Goal: Task Accomplishment & Management: Use online tool/utility

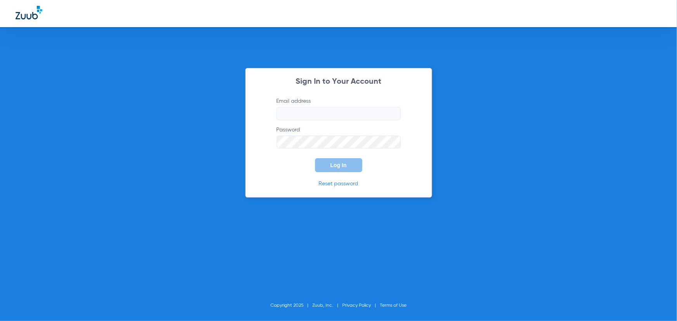
click at [308, 110] on input "Email address" at bounding box center [339, 113] width 124 height 13
type input "fjiardina@heartland.com"
click at [320, 163] on button "Log In" at bounding box center [338, 165] width 47 height 14
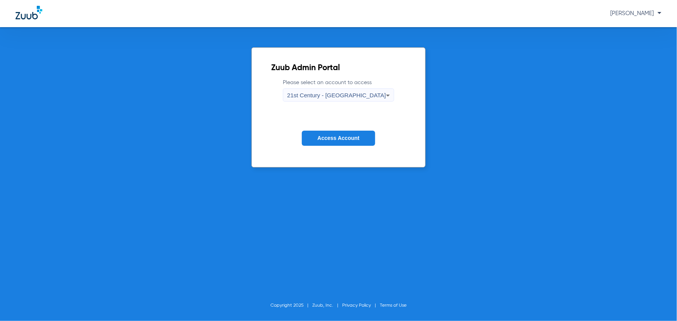
click at [333, 91] on div "21st Century - Springfield" at bounding box center [336, 95] width 99 height 13
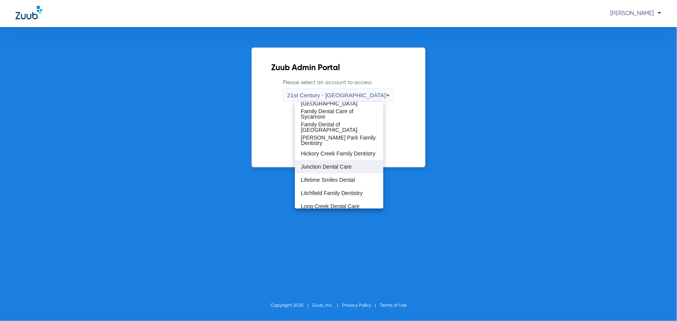
scroll to position [211, 0]
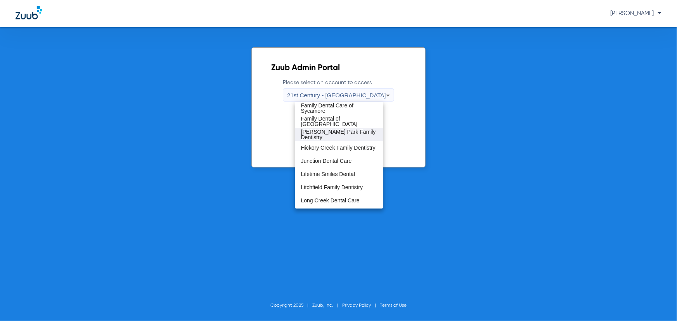
click at [333, 136] on span "Hessel Park Family Dentistry" at bounding box center [339, 134] width 76 height 11
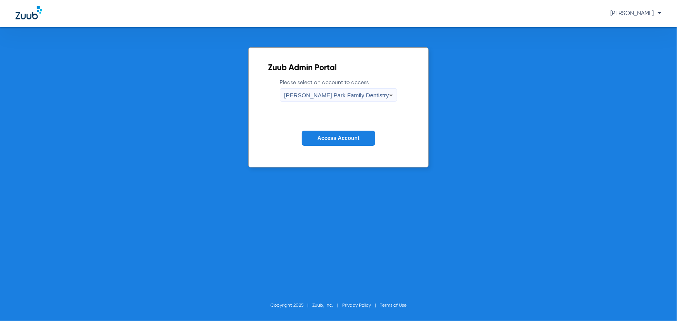
click at [336, 138] on span "Access Account" at bounding box center [338, 138] width 42 height 6
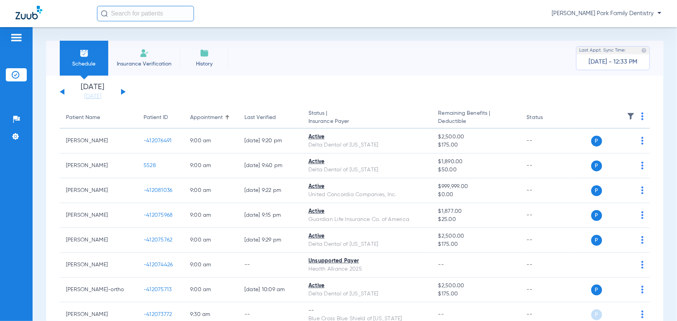
click at [211, 58] on li "History" at bounding box center [204, 58] width 49 height 35
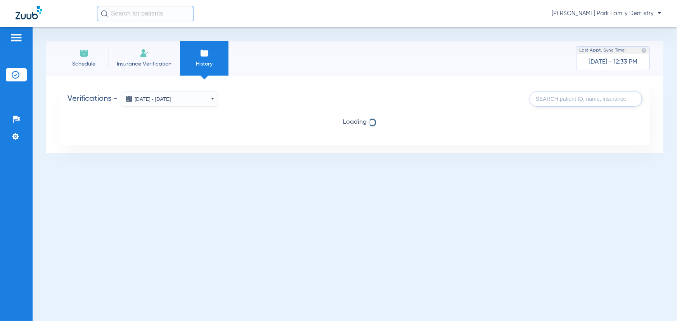
click at [207, 102] on button "Aug 26, 2025 - Sep 02, 2025" at bounding box center [169, 99] width 97 height 16
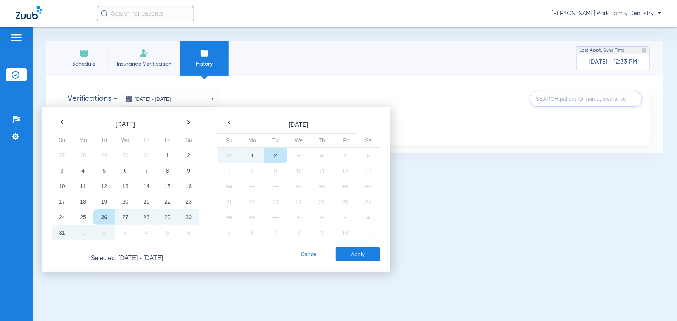
click at [273, 153] on td "2" at bounding box center [275, 155] width 23 height 16
click at [367, 256] on button "Apply" at bounding box center [358, 255] width 45 height 14
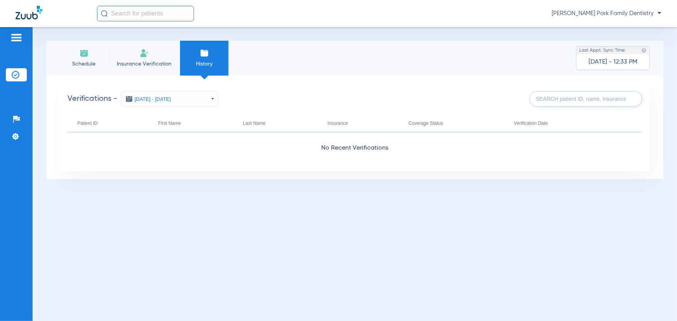
click at [156, 194] on div "Schedule Insurance Verification History Last Appt. Sync Time: Today - 12:33 PM …" at bounding box center [355, 174] width 645 height 294
click at [184, 103] on button "Sep 02, 2025 - Sep 02, 2025" at bounding box center [169, 99] width 97 height 16
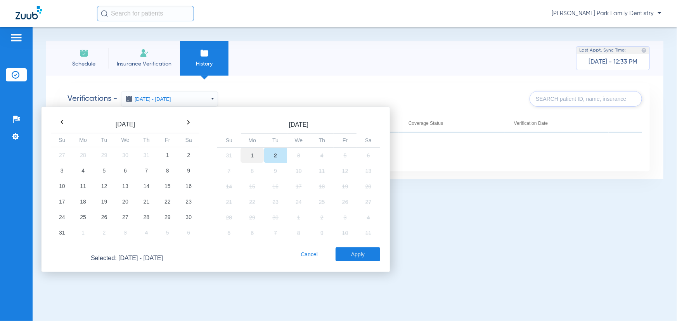
click at [254, 152] on td "1" at bounding box center [252, 155] width 23 height 16
click at [272, 156] on td "2" at bounding box center [275, 155] width 23 height 16
click at [372, 251] on button "Apply" at bounding box center [358, 255] width 45 height 14
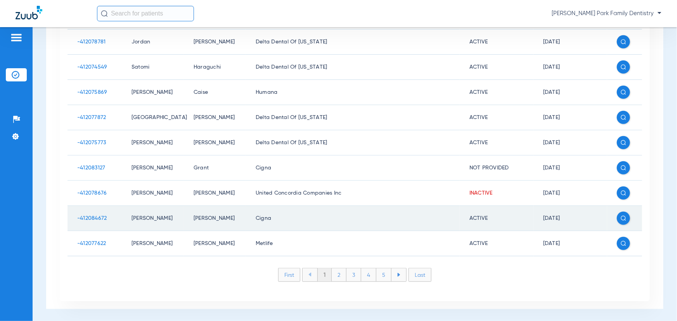
scroll to position [256, 0]
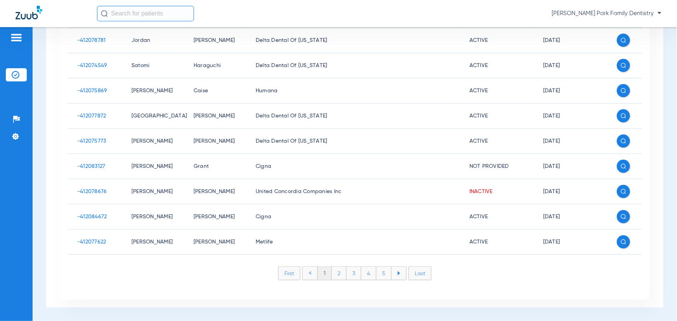
click at [336, 274] on li "2" at bounding box center [339, 273] width 15 height 13
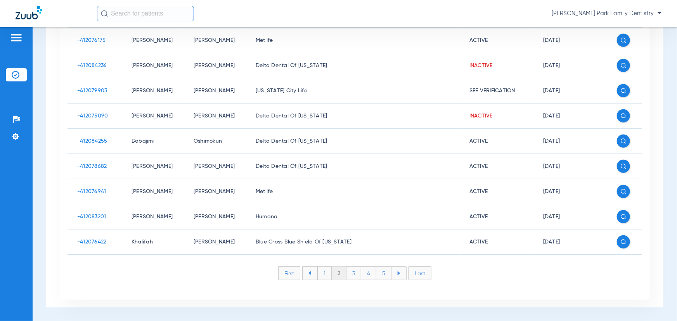
click at [347, 276] on li "3" at bounding box center [354, 273] width 15 height 13
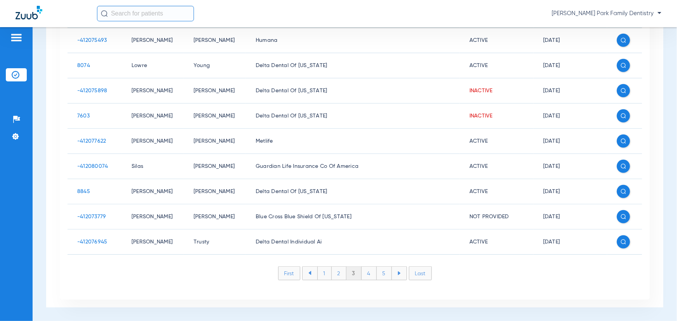
click at [308, 272] on img at bounding box center [309, 273] width 3 height 4
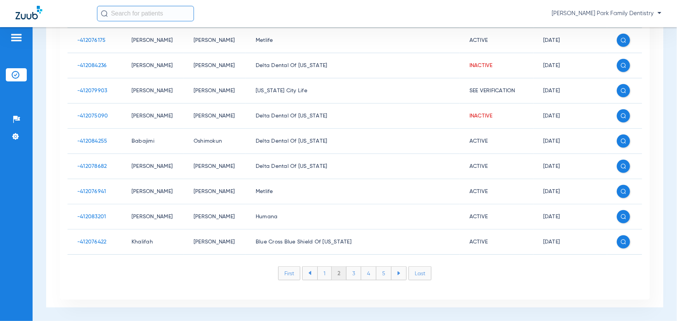
click at [424, 276] on li "Last" at bounding box center [420, 274] width 23 height 14
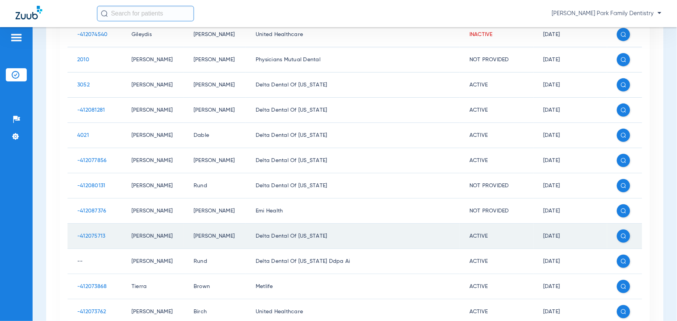
scroll to position [141, 0]
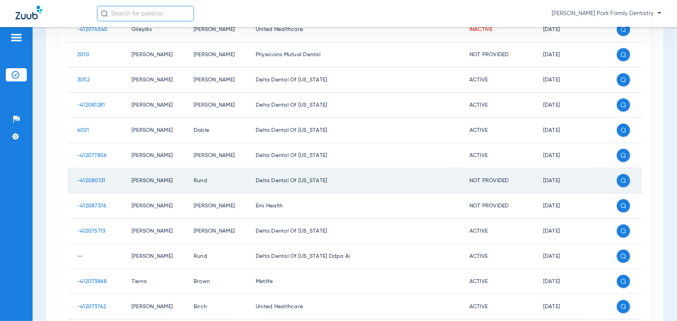
click at [621, 179] on img at bounding box center [623, 180] width 5 height 5
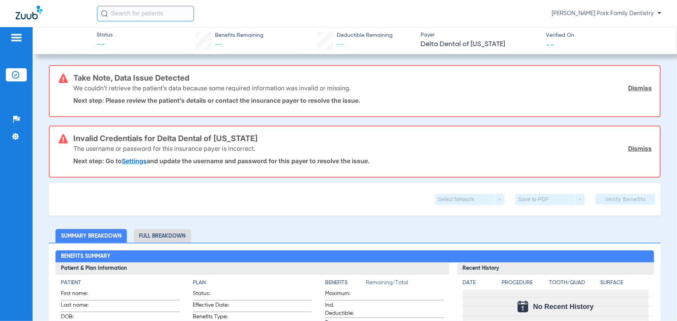
click at [145, 233] on li "Full Breakdown" at bounding box center [162, 236] width 57 height 14
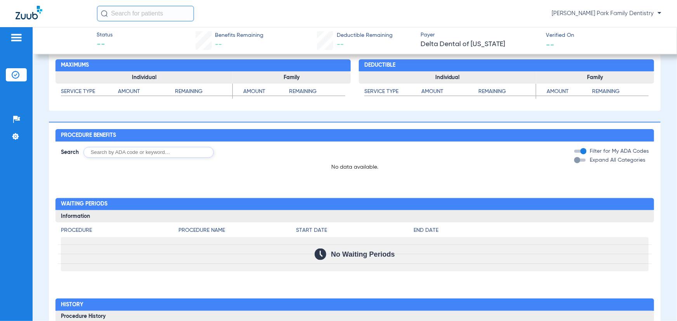
scroll to position [597, 0]
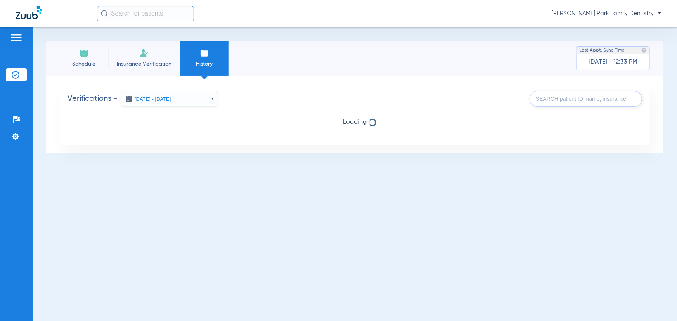
click at [206, 101] on button "[DATE] - [DATE]" at bounding box center [169, 99] width 97 height 16
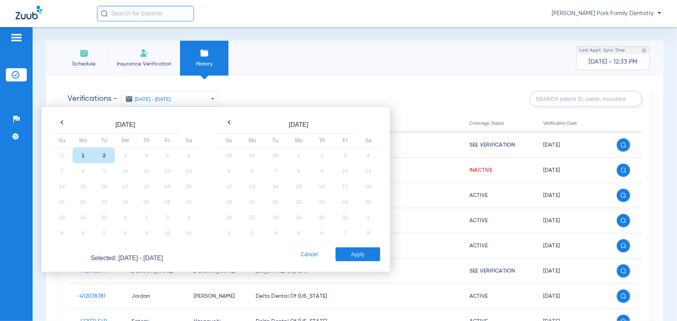
click at [403, 84] on div "Verifications - 09/01/2025 - 09/02/2025 Sep 2025 Su Mo Tu We Th Fr Sa 31 1 2 3 …" at bounding box center [355, 319] width 590 height 473
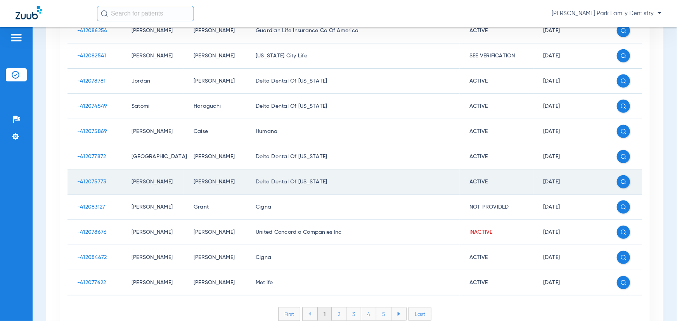
scroll to position [256, 0]
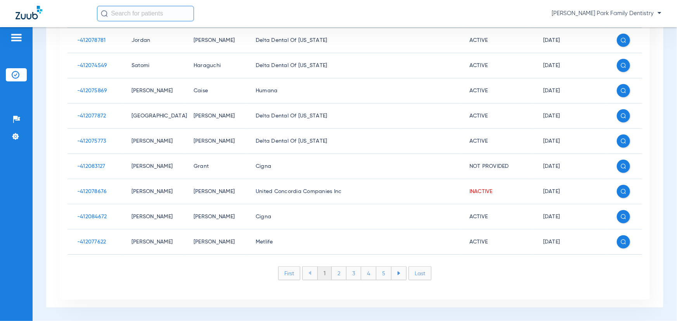
click at [417, 275] on li "Last" at bounding box center [420, 274] width 23 height 14
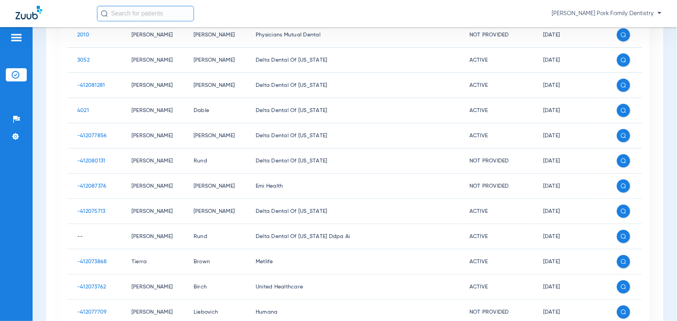
scroll to position [125, 0]
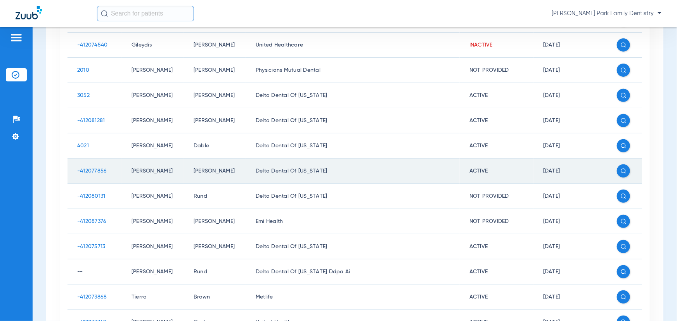
click at [619, 175] on span at bounding box center [623, 171] width 13 height 13
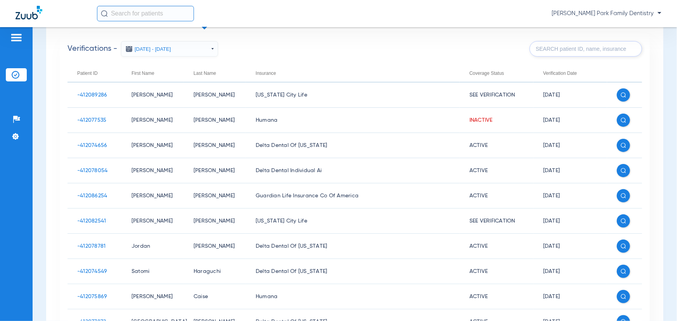
scroll to position [256, 0]
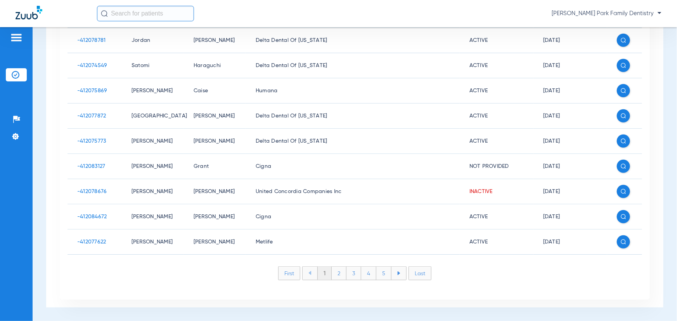
click at [417, 272] on li "Last" at bounding box center [420, 274] width 23 height 14
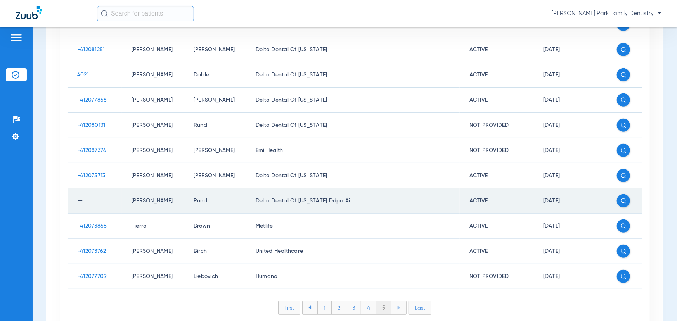
scroll to position [196, 0]
click at [621, 203] on img at bounding box center [623, 201] width 5 height 5
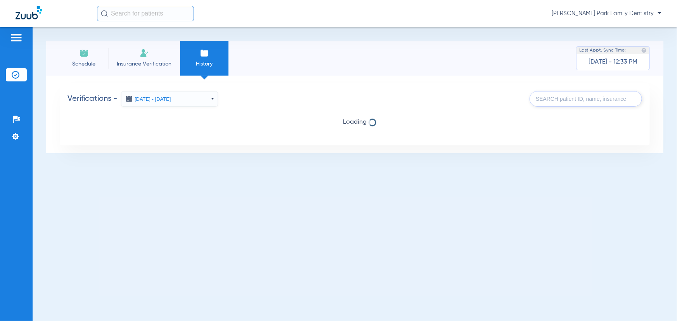
click at [601, 98] on input "text" at bounding box center [586, 99] width 113 height 16
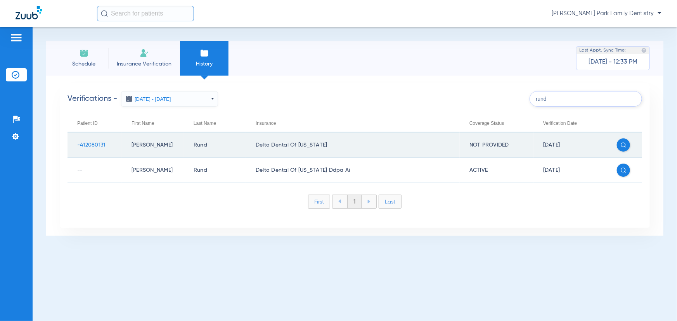
type input "rund"
click at [97, 144] on span "-412080131" at bounding box center [91, 144] width 28 height 5
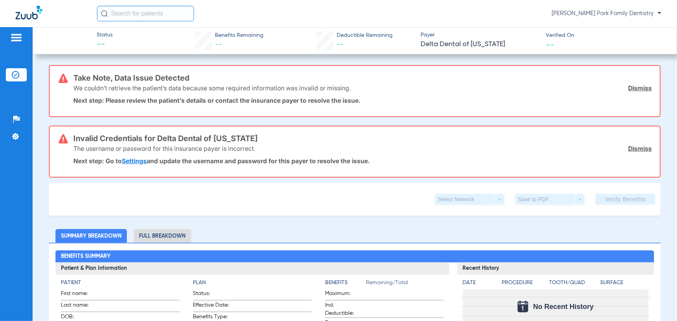
click at [458, 198] on div "Select Network arrow_drop_down" at bounding box center [469, 199] width 69 height 11
click at [462, 198] on div "Select Network arrow_drop_down" at bounding box center [469, 199] width 69 height 11
click at [534, 199] on div "Save to PDF arrow_drop_down" at bounding box center [549, 199] width 69 height 11
click at [596, 199] on app-verify-button "Verify Benefits" at bounding box center [626, 199] width 60 height 11
